Goal: Navigation & Orientation: Find specific page/section

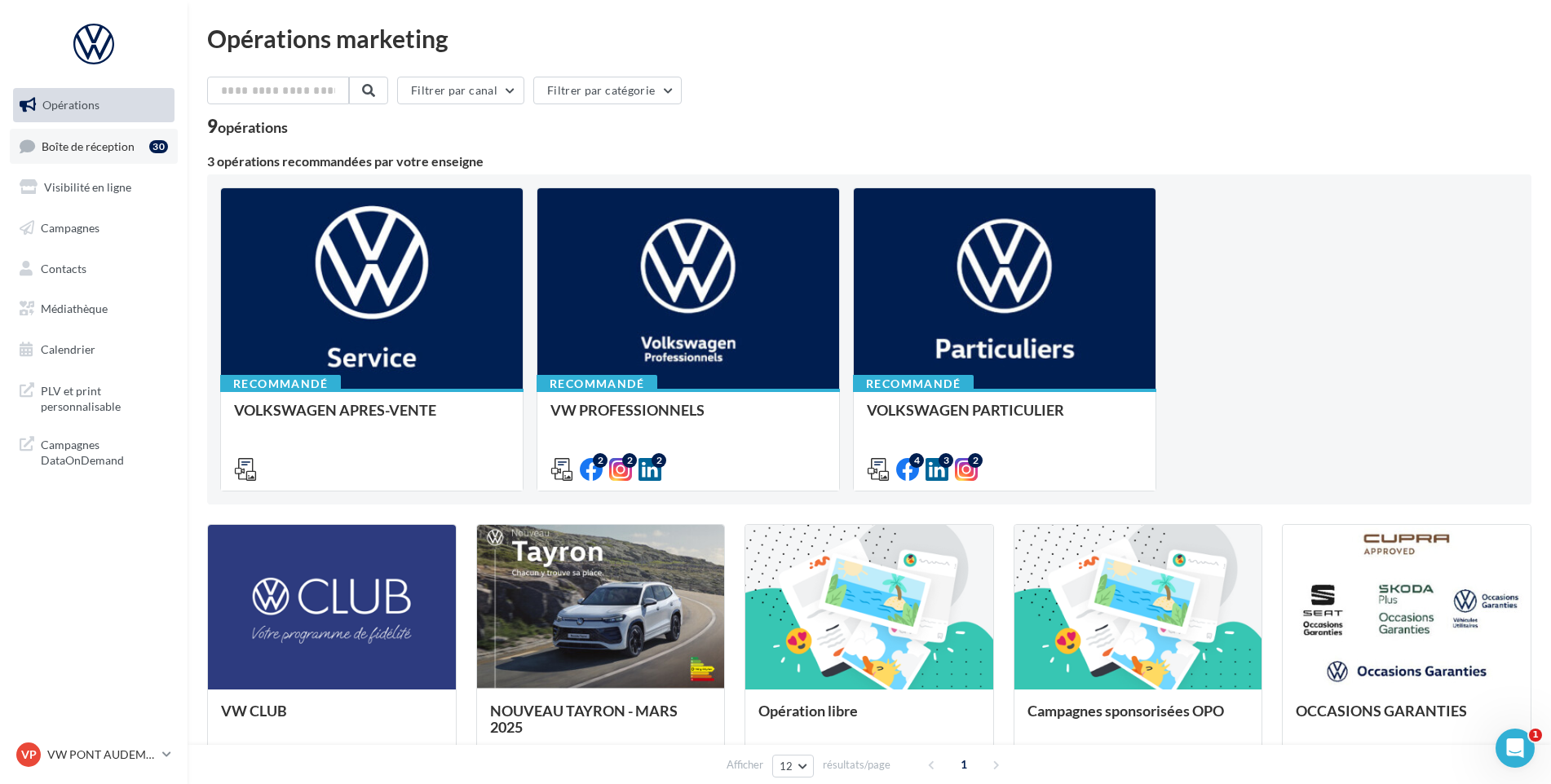
click at [88, 130] on link "Boîte de réception 30" at bounding box center [93, 146] width 168 height 35
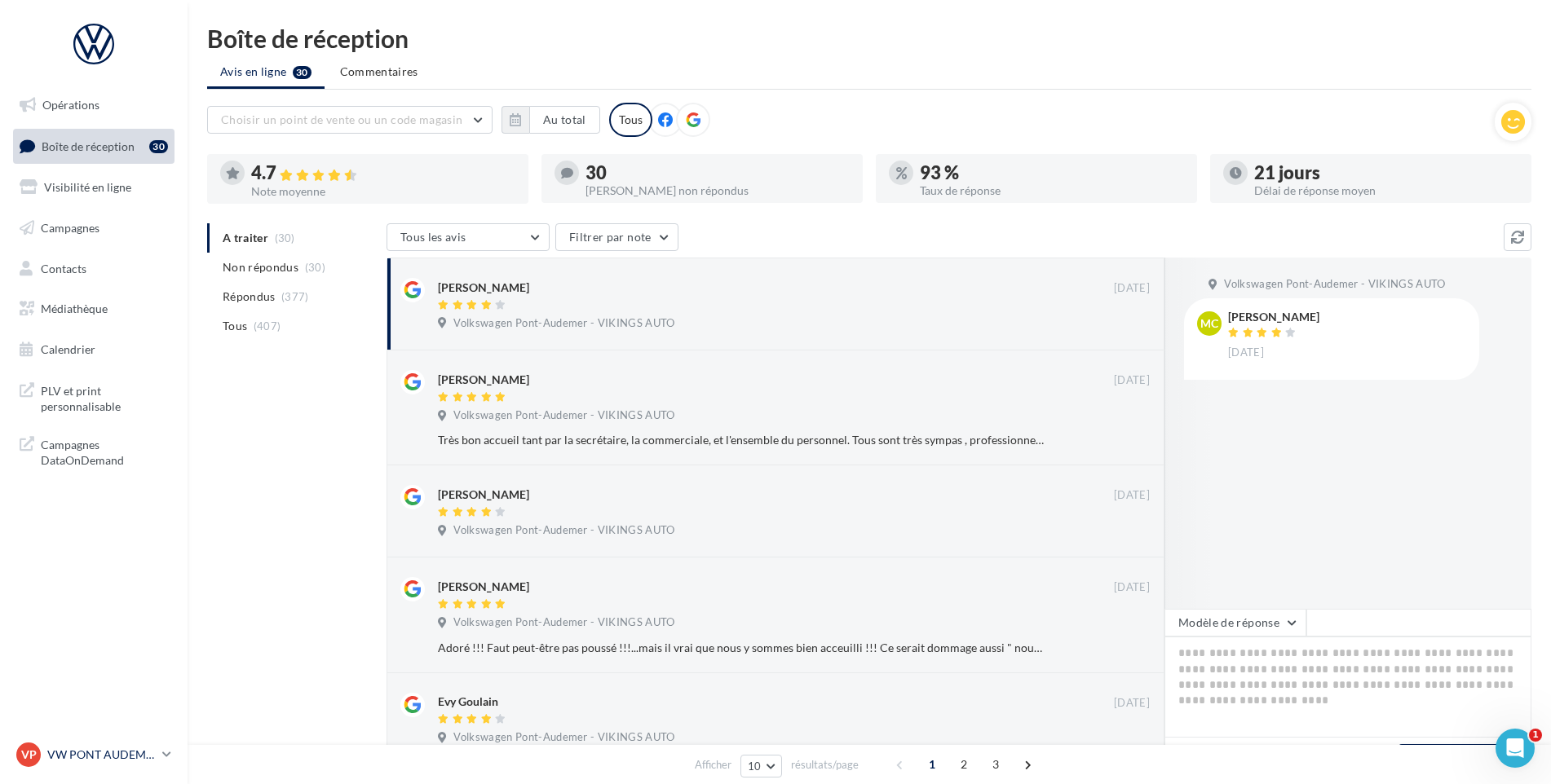
click at [67, 759] on p "VW PONT AUDEMER" at bounding box center [101, 755] width 109 height 16
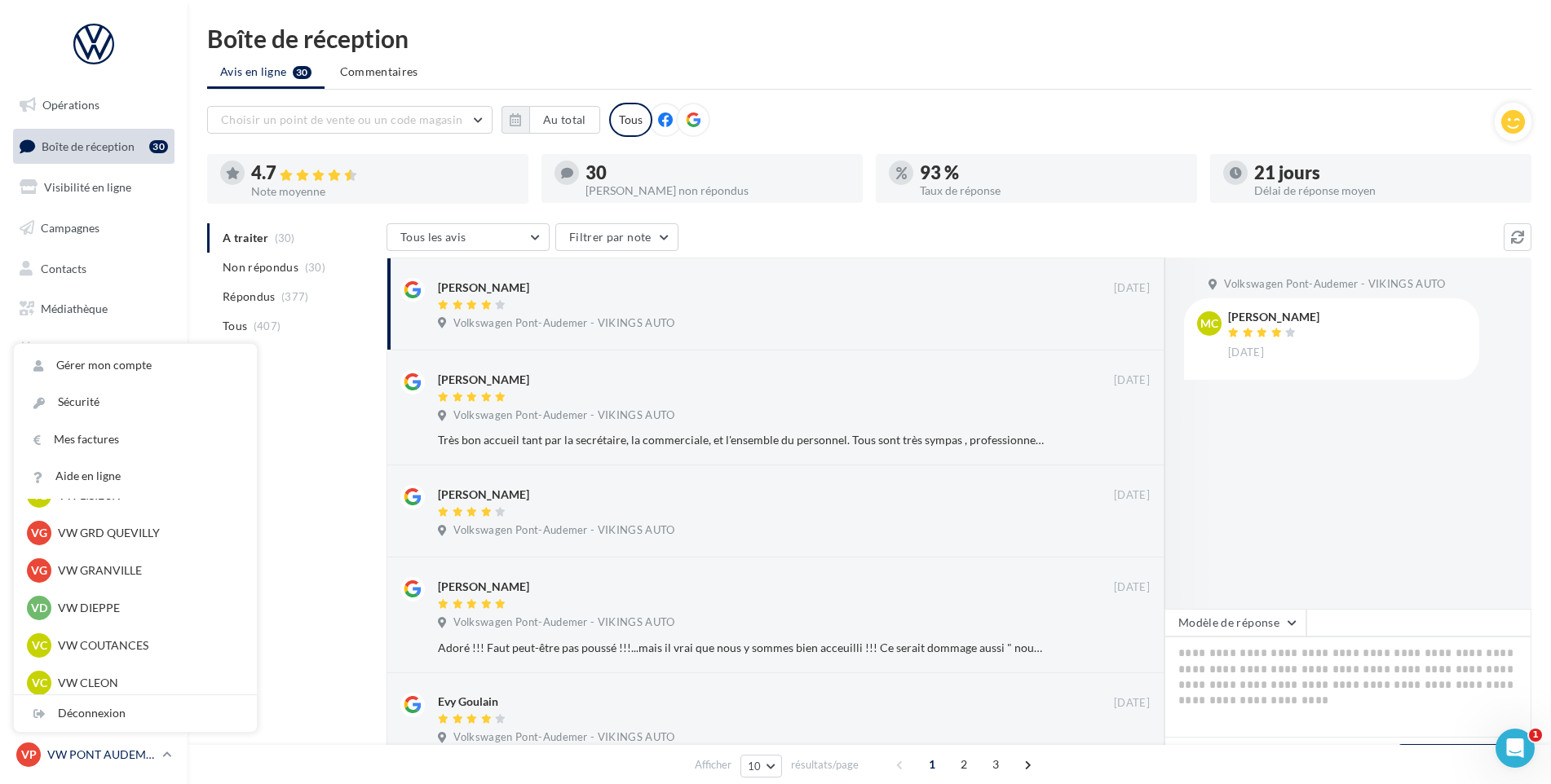
scroll to position [407, 0]
click at [106, 571] on p "VW DIEPPE" at bounding box center [147, 568] width 179 height 16
